Goal: Task Accomplishment & Management: Manage account settings

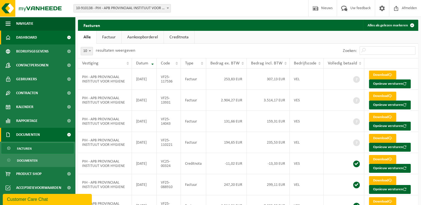
click at [25, 37] on span "Dashboard" at bounding box center [26, 38] width 21 height 14
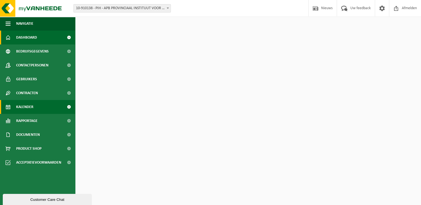
click at [33, 110] on span "Kalender" at bounding box center [24, 107] width 17 height 14
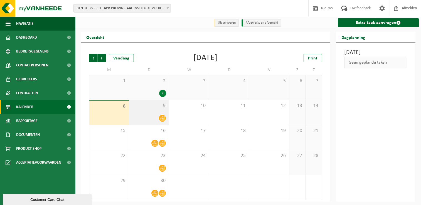
click at [147, 110] on div "9" at bounding box center [149, 112] width 40 height 25
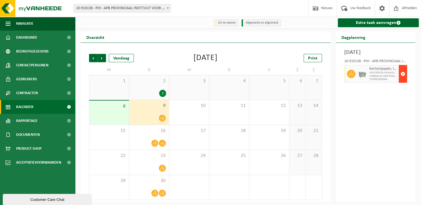
click at [405, 83] on button "button" at bounding box center [403, 74] width 8 height 18
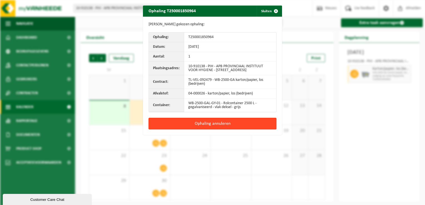
click at [228, 125] on button "Ophaling annuleren" at bounding box center [213, 124] width 128 height 12
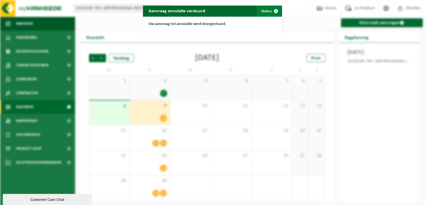
click at [270, 12] on span "button" at bounding box center [275, 11] width 11 height 11
